Goal: Navigation & Orientation: Find specific page/section

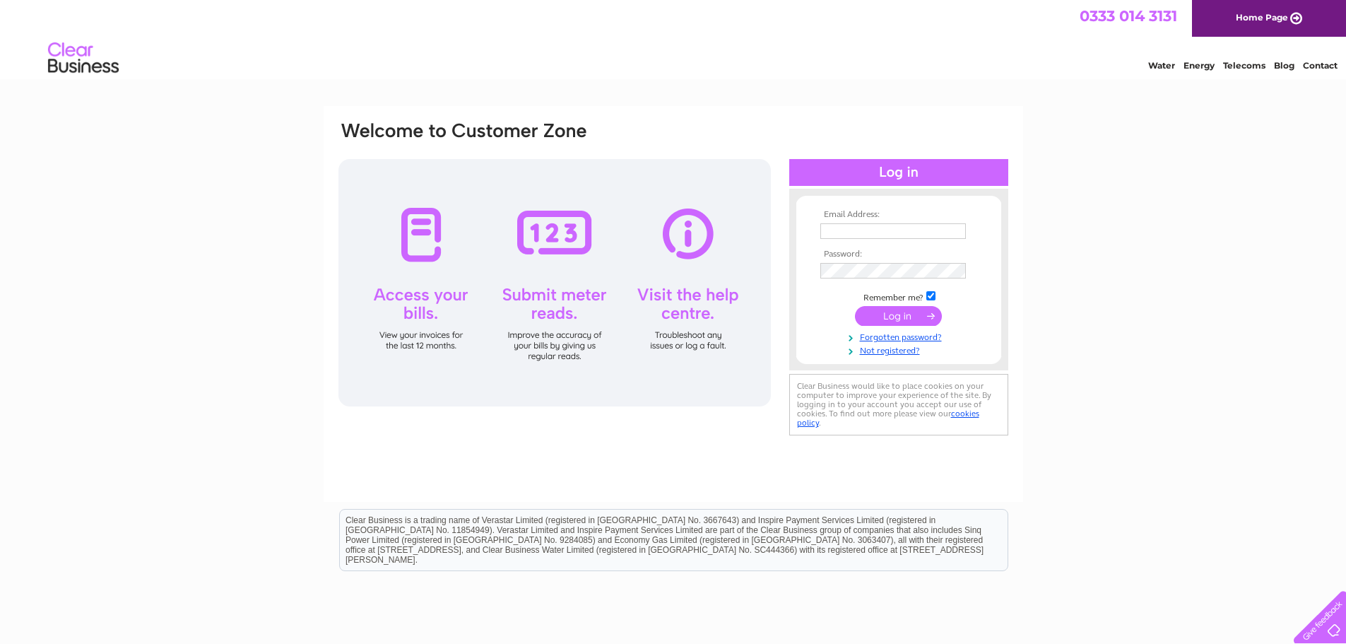
type input "miriam@scottishexperience.com"
click at [906, 319] on input "submit" at bounding box center [898, 316] width 87 height 20
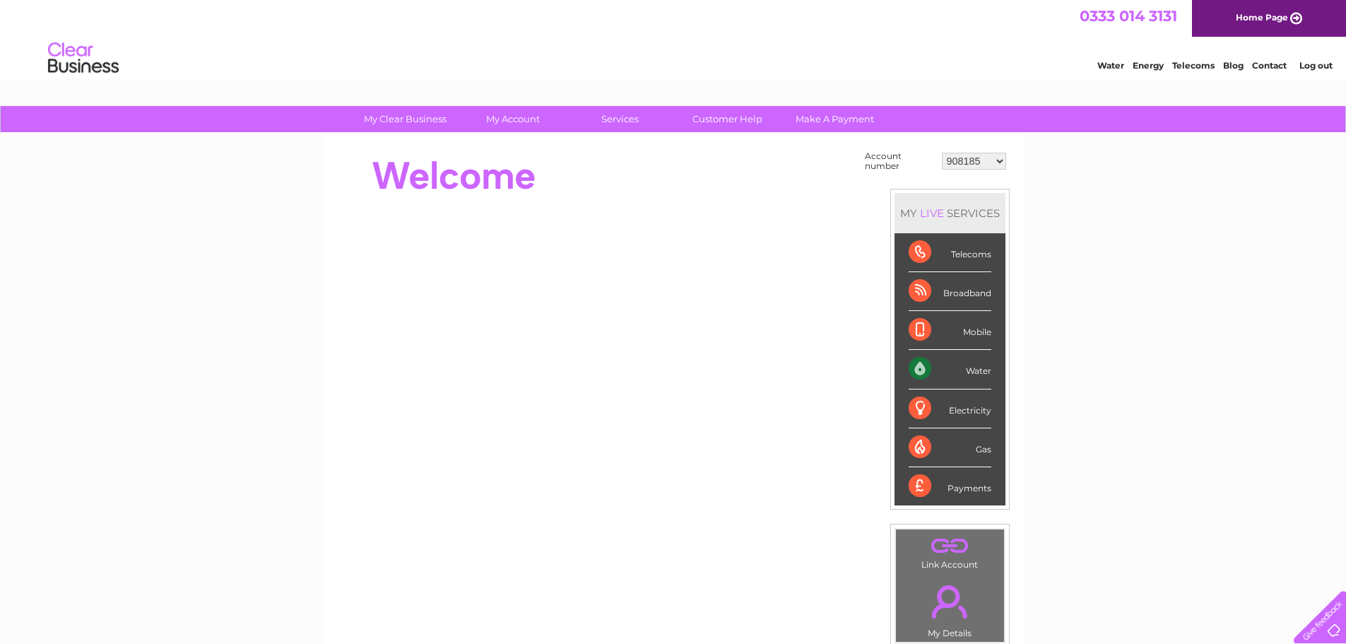
click at [998, 160] on select "908185 908216 908218 908219 908220 908222 908223 908224 908225 908226 908230 90…" at bounding box center [974, 161] width 64 height 17
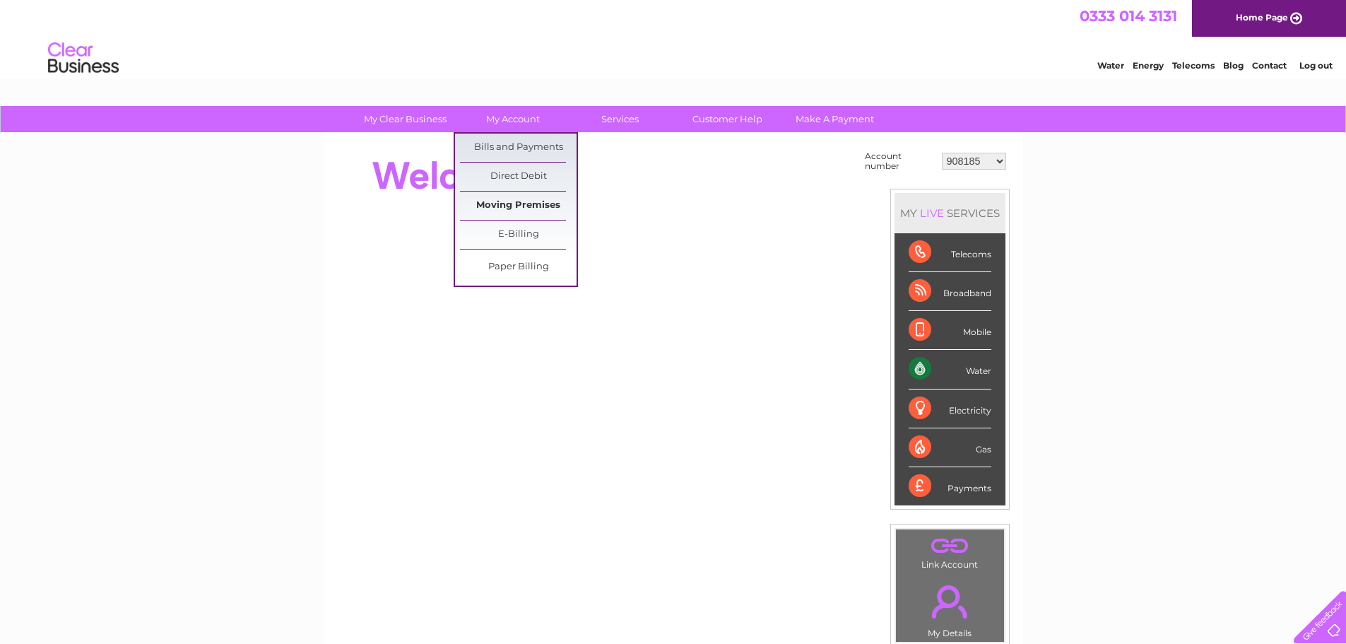
click at [514, 200] on link "Moving Premises" at bounding box center [518, 206] width 117 height 28
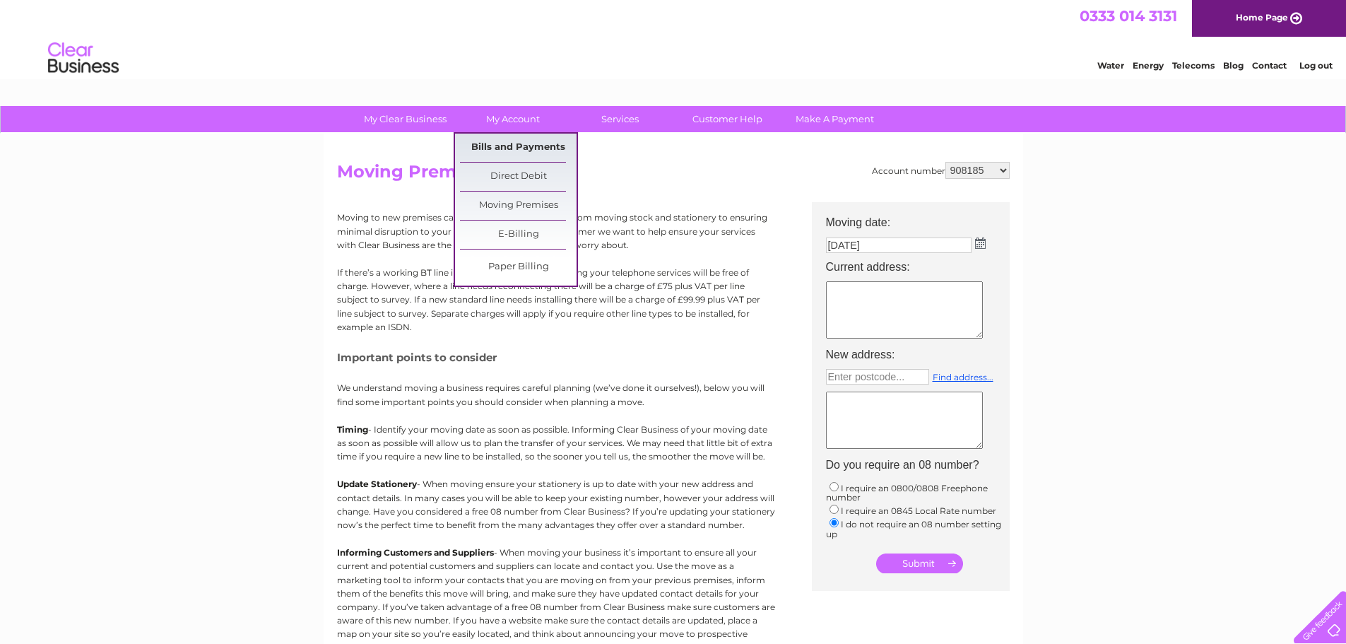
click at [510, 141] on link "Bills and Payments" at bounding box center [518, 148] width 117 height 28
click at [515, 145] on link "Bills and Payments" at bounding box center [518, 148] width 117 height 28
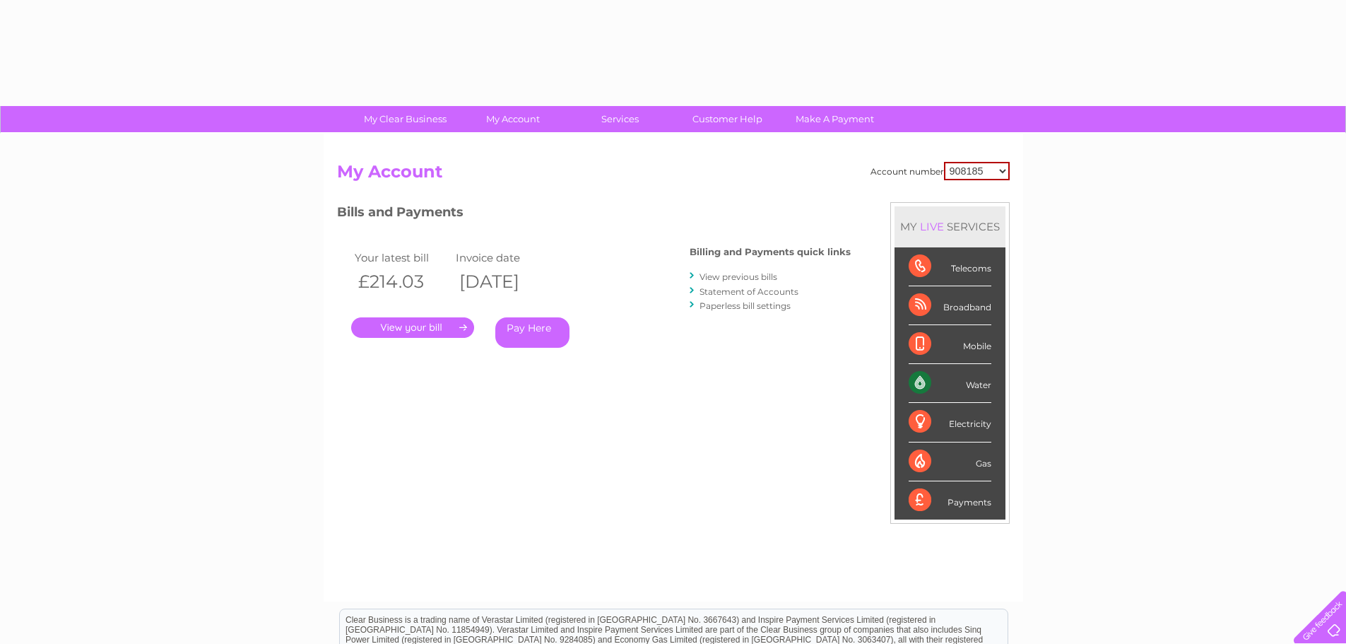
click at [1004, 168] on select "908185 908216 908218 908219 908220 908222 908223 908224 908225 908226 908230 90…" at bounding box center [977, 171] width 66 height 18
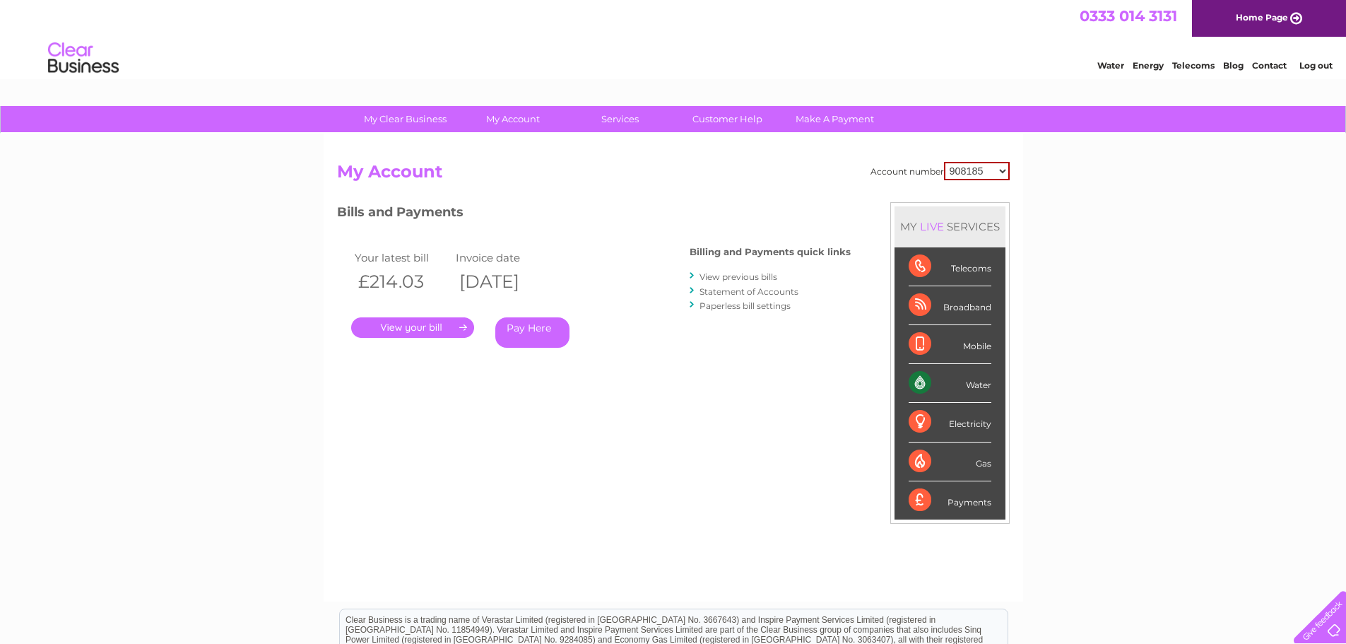
select select "908226"
click at [944, 162] on select "908185 908216 908218 908219 908220 908222 908223 908224 908225 908226 908230 90…" at bounding box center [977, 171] width 66 height 18
click at [703, 120] on link "Customer Help" at bounding box center [727, 119] width 117 height 26
